Goal: Transaction & Acquisition: Purchase product/service

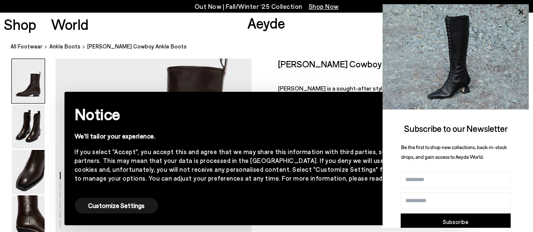
scroll to position [80, 0]
click at [126, 207] on button "Customize Settings" at bounding box center [116, 206] width 83 height 16
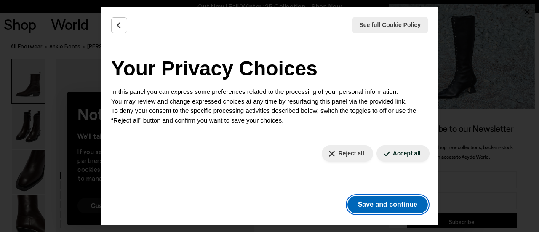
click at [382, 197] on button "Save and continue" at bounding box center [387, 205] width 80 height 18
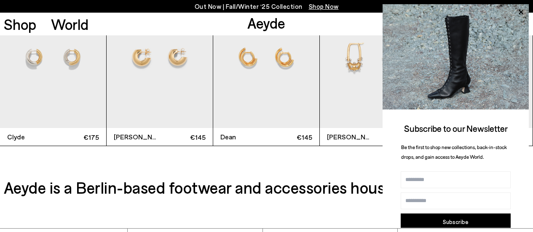
scroll to position [1927, 0]
click at [276, 90] on img "3 / 12" at bounding box center [266, 56] width 106 height 141
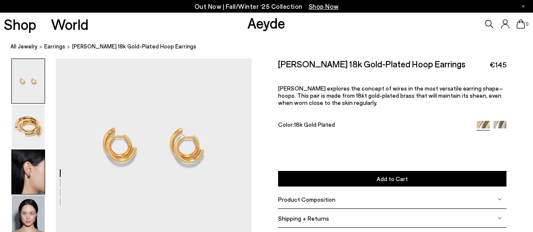
click at [28, 176] on img at bounding box center [28, 172] width 33 height 44
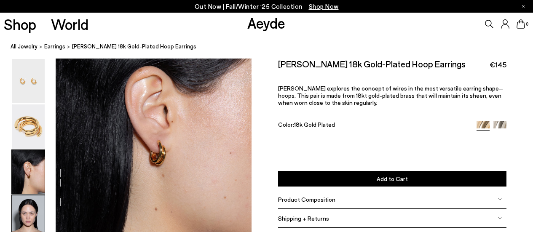
click at [29, 202] on img at bounding box center [28, 217] width 33 height 44
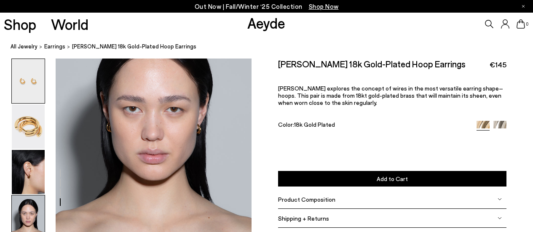
click at [31, 79] on img at bounding box center [28, 81] width 33 height 44
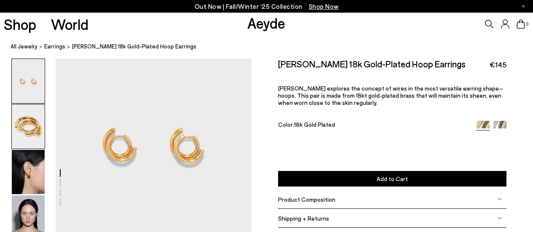
click at [20, 125] on img at bounding box center [28, 126] width 33 height 44
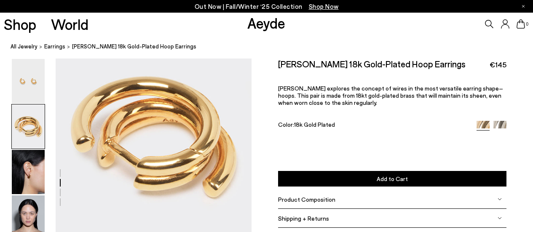
scroll to position [227, 0]
click at [28, 173] on img at bounding box center [28, 172] width 33 height 44
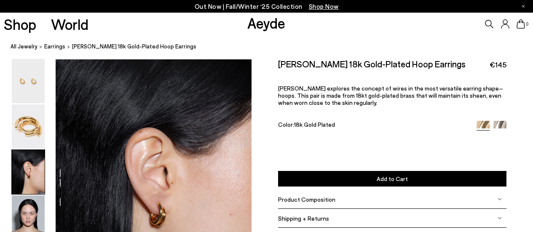
scroll to position [438, 0]
